Goal: Task Accomplishment & Management: Manage account settings

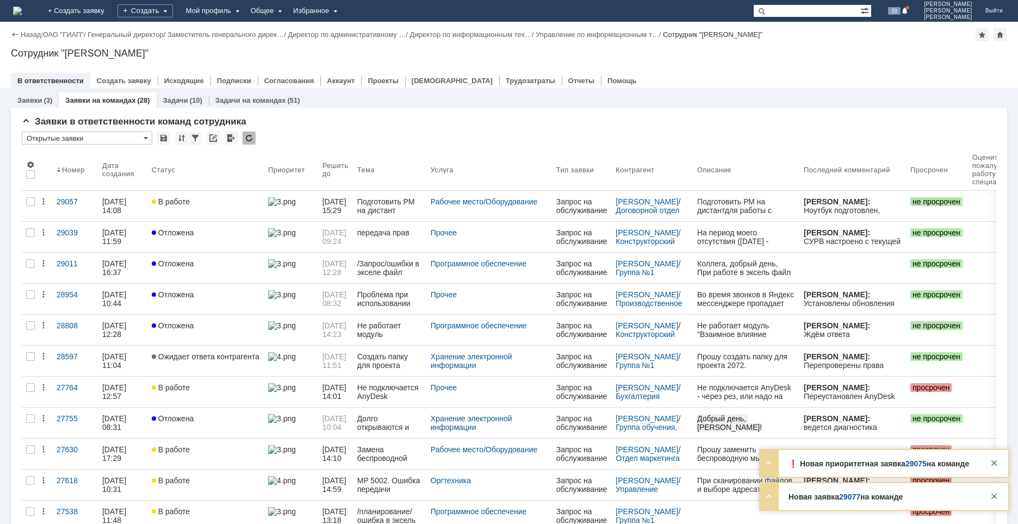
click at [911, 462] on link "29075" at bounding box center [916, 464] width 21 height 9
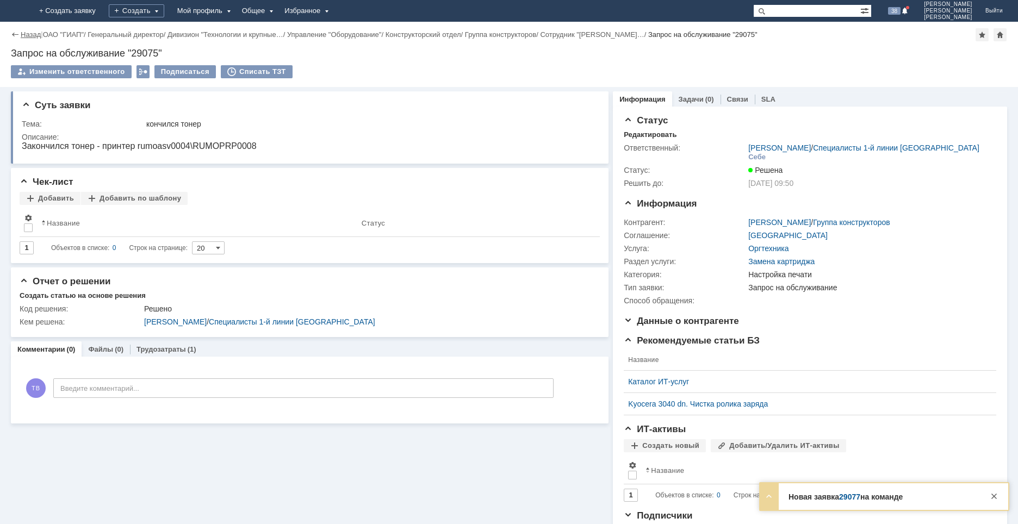
click at [28, 34] on link "Назад" at bounding box center [31, 34] width 20 height 8
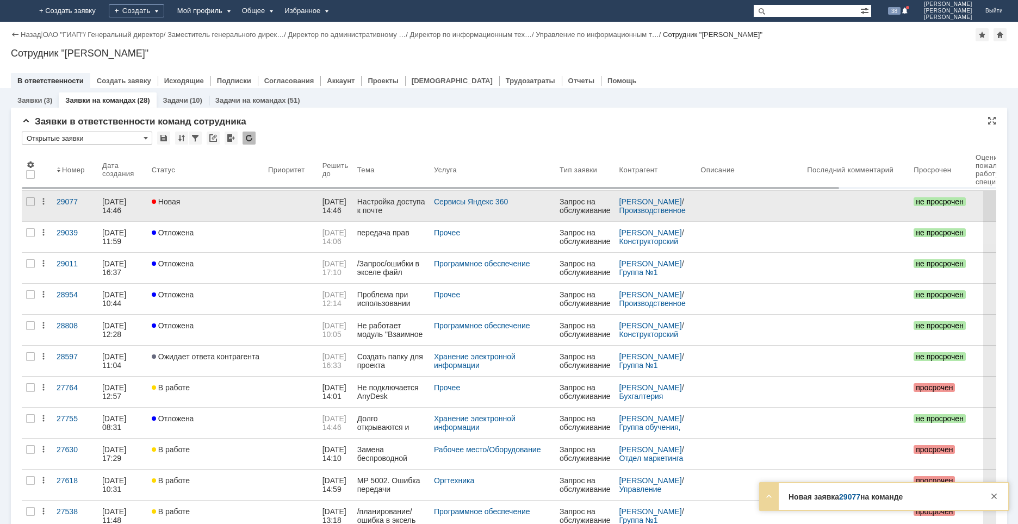
click at [206, 209] on link "Новая" at bounding box center [205, 206] width 116 height 30
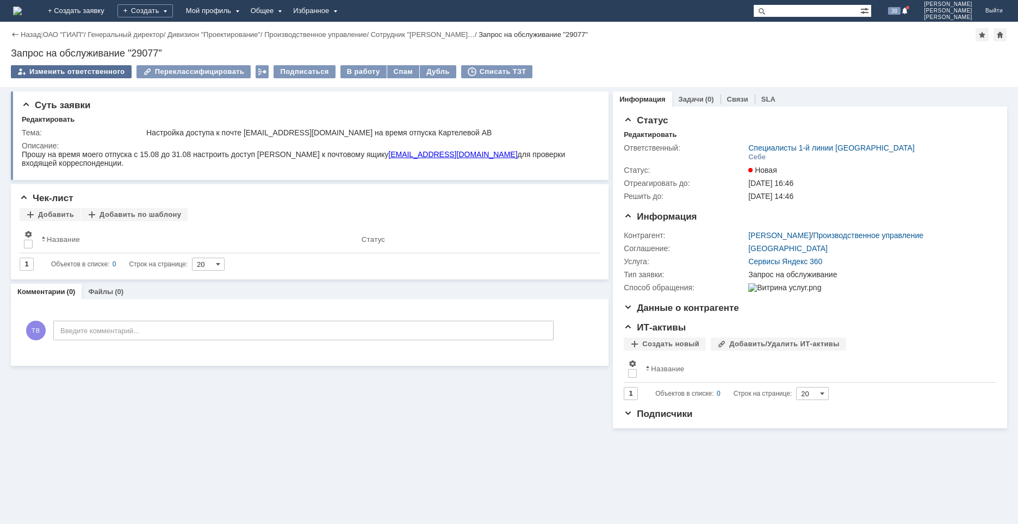
click at [102, 72] on div "Изменить ответственного" at bounding box center [71, 71] width 121 height 13
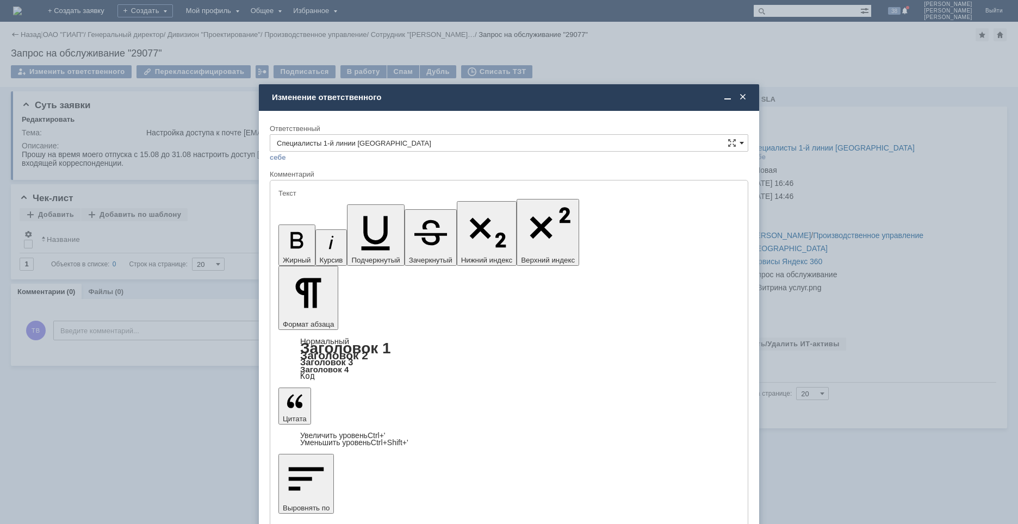
click at [743, 144] on span at bounding box center [742, 143] width 4 height 9
click at [378, 237] on span "Специалисты 1-й линии Москва" at bounding box center [509, 238] width 465 height 9
type input "Специалисты 1-й линии Москва"
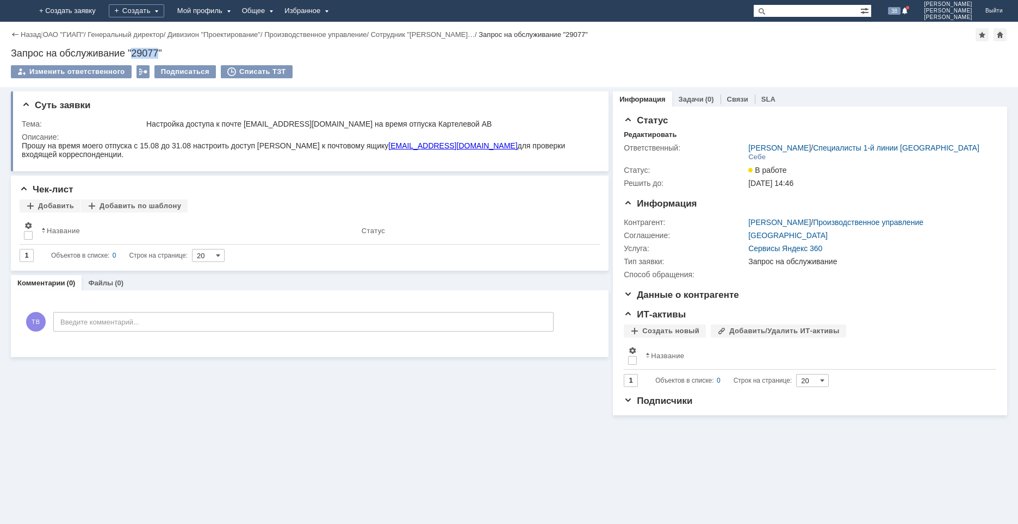
drag, startPoint x: 159, startPoint y: 53, endPoint x: 133, endPoint y: 53, distance: 26.1
click at [133, 53] on div "Запрос на обслуживание "29077"" at bounding box center [509, 53] width 997 height 11
copy div "29077"
click at [22, 10] on img at bounding box center [17, 11] width 9 height 9
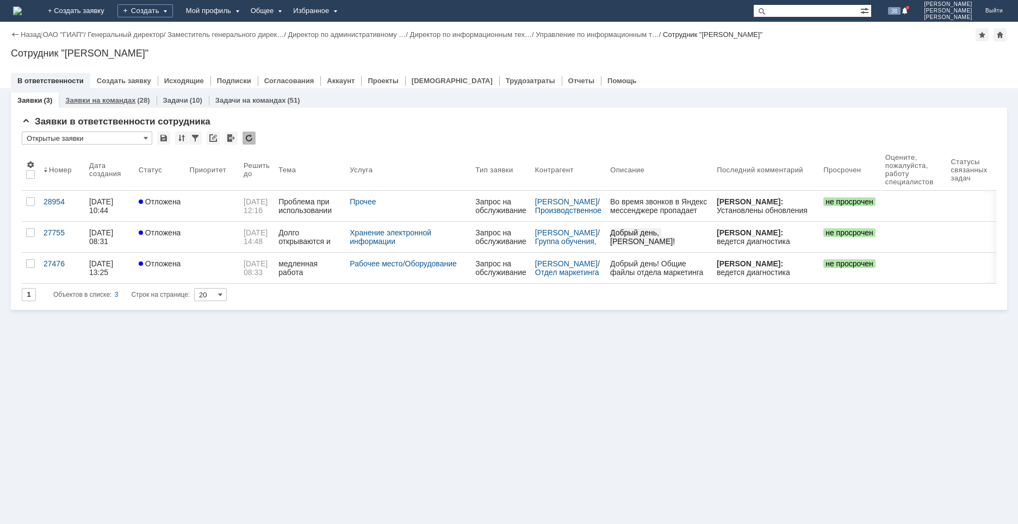
click at [112, 97] on link "Заявки на командах" at bounding box center [100, 100] width 70 height 8
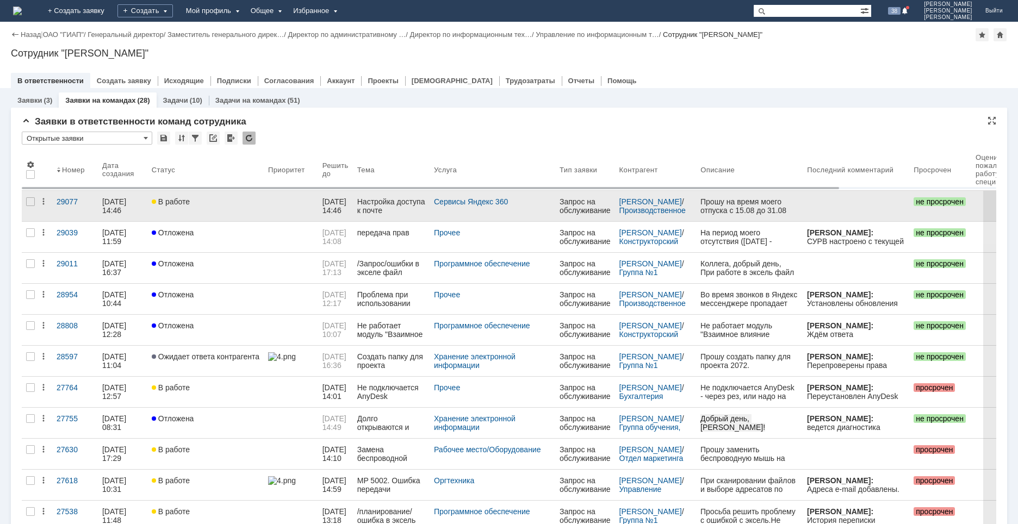
click at [186, 213] on link "В работе" at bounding box center [205, 206] width 116 height 30
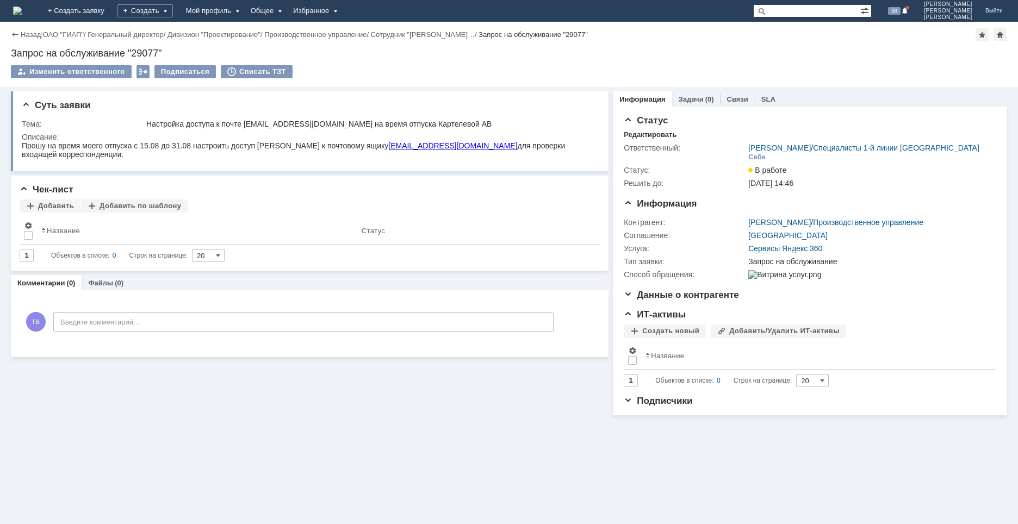
click at [22, 10] on img at bounding box center [17, 11] width 9 height 9
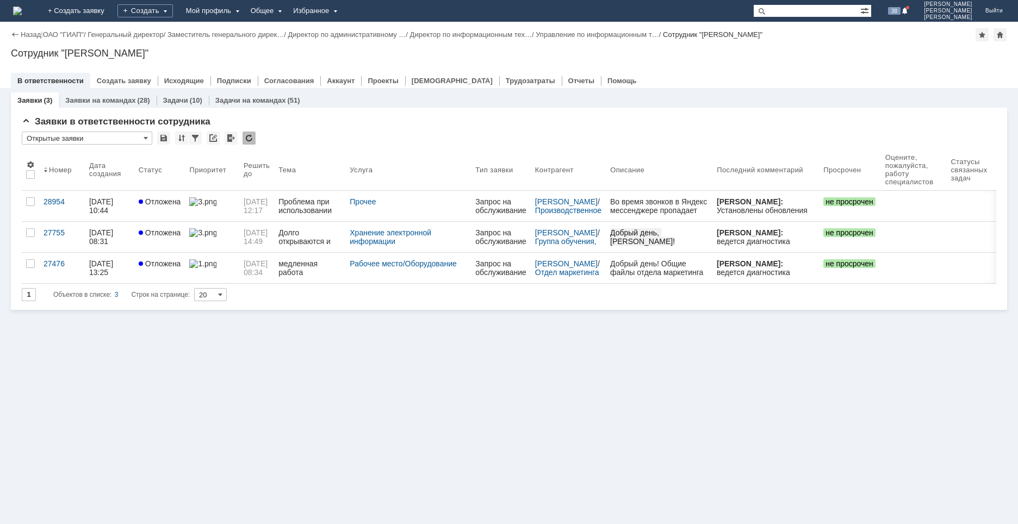
click at [22, 14] on img at bounding box center [17, 11] width 9 height 9
click at [104, 99] on link "Заявки на командах" at bounding box center [100, 100] width 70 height 8
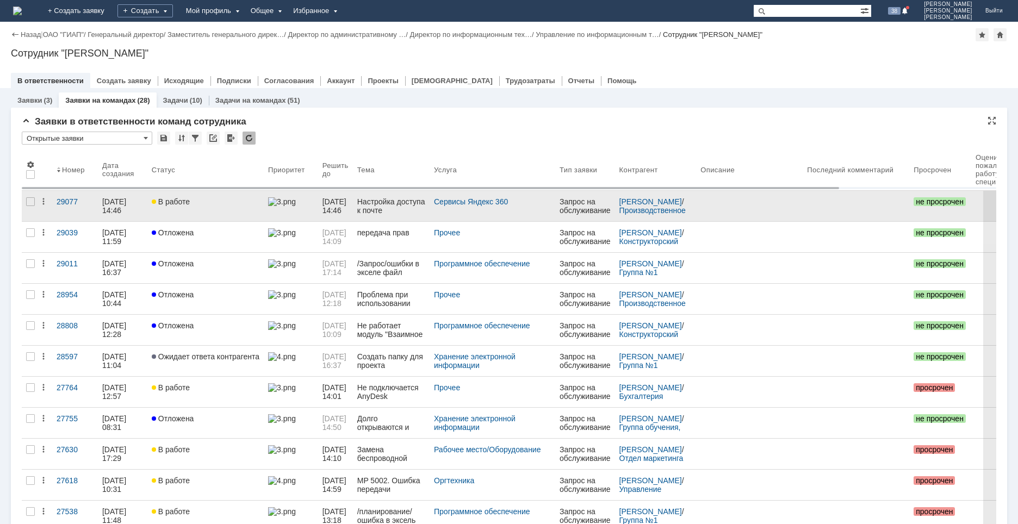
click at [166, 214] on link "В работе" at bounding box center [205, 206] width 116 height 30
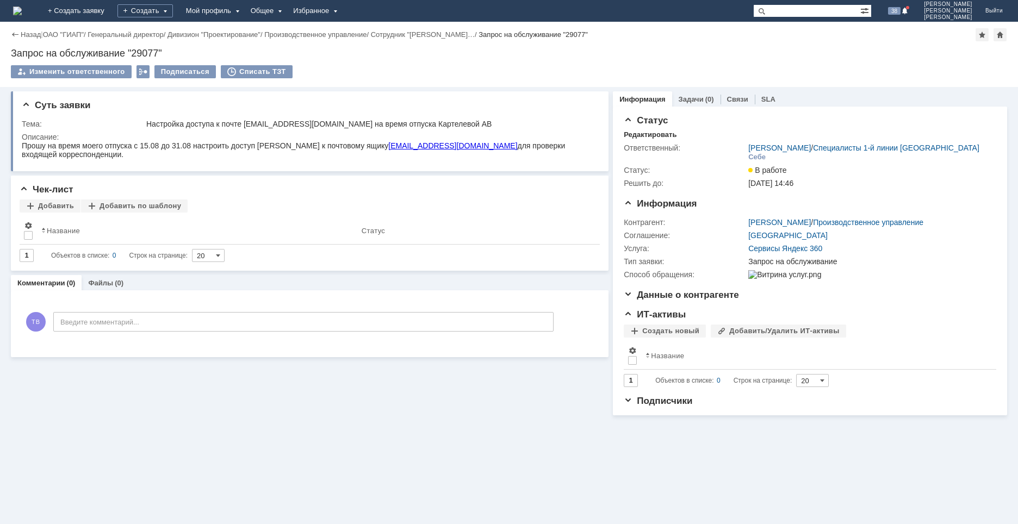
click at [22, 11] on img at bounding box center [17, 11] width 9 height 9
